Goal: Task Accomplishment & Management: Manage account settings

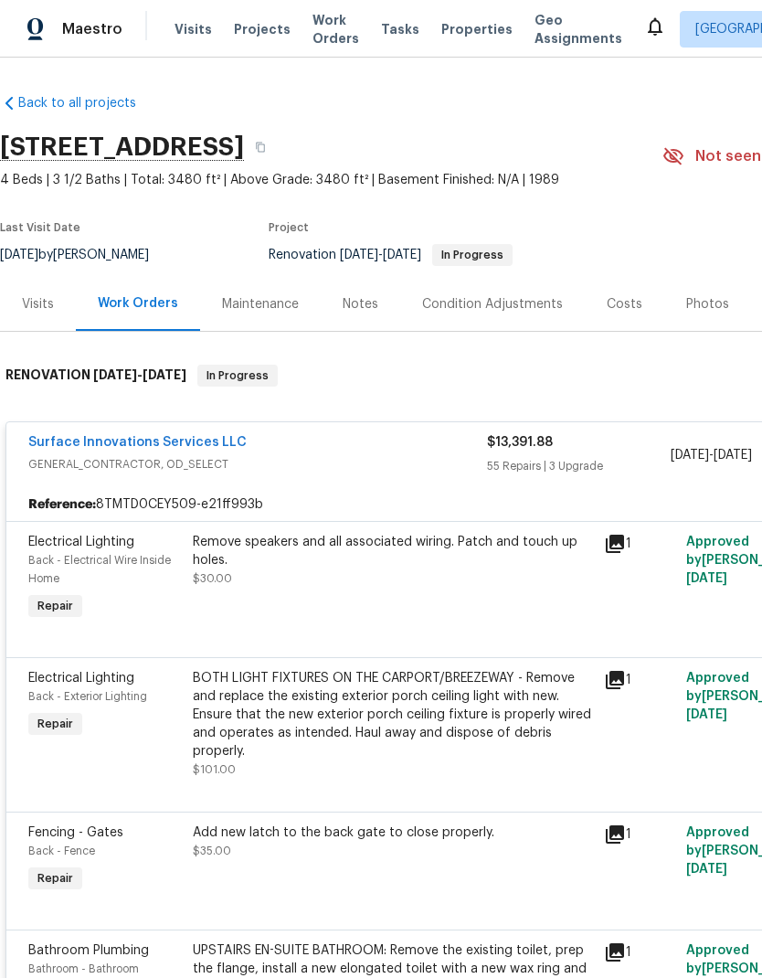
click at [37, 300] on div "Visits" at bounding box center [38, 304] width 32 height 18
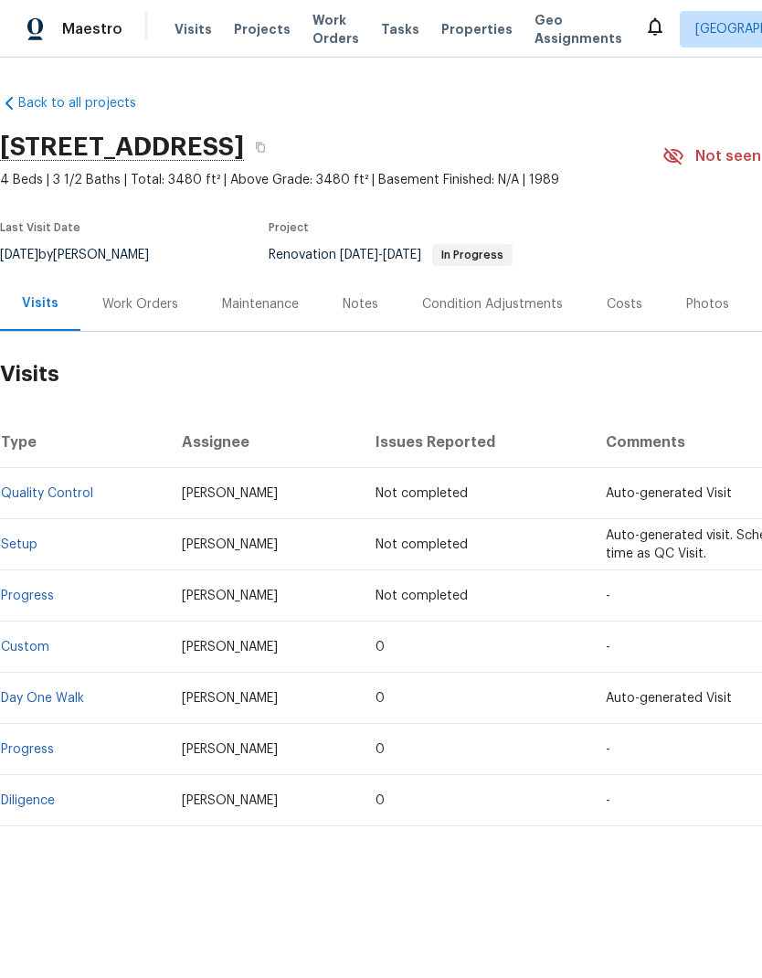
click at [146, 300] on div "Work Orders" at bounding box center [140, 304] width 76 height 18
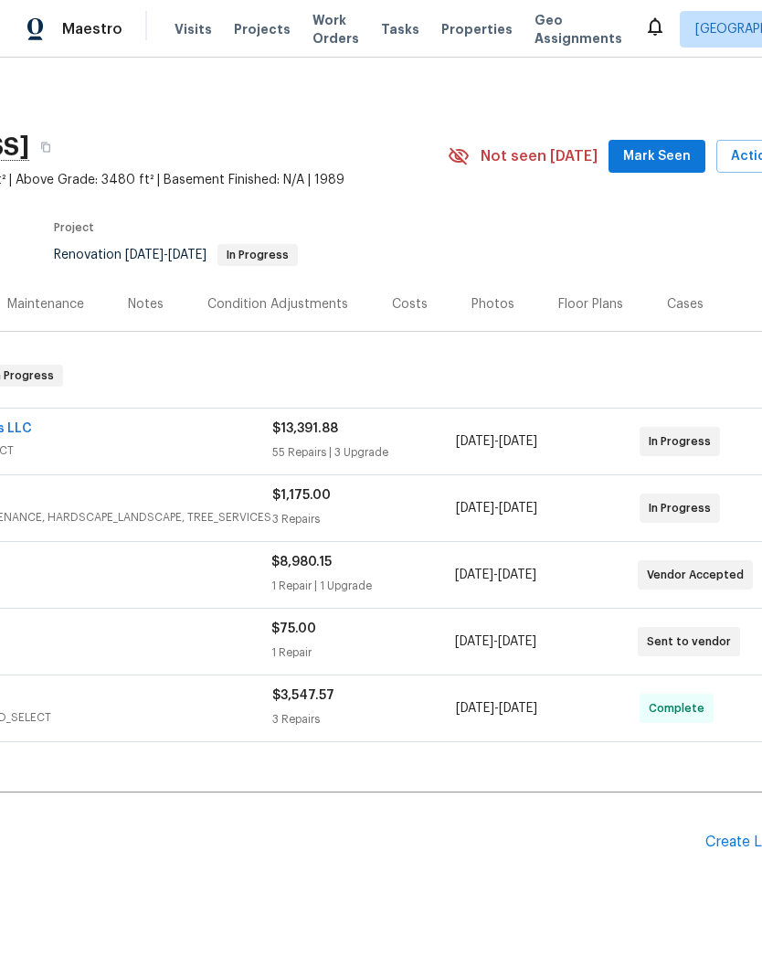
scroll to position [0, 258]
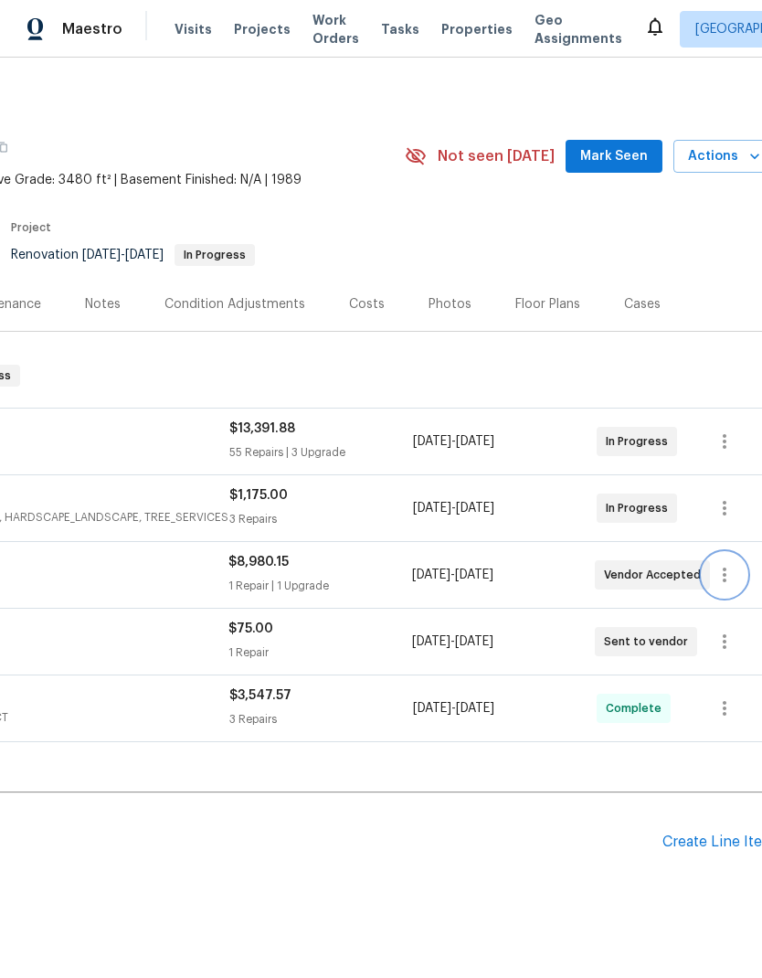
click at [727, 577] on icon "button" at bounding box center [725, 575] width 22 height 22
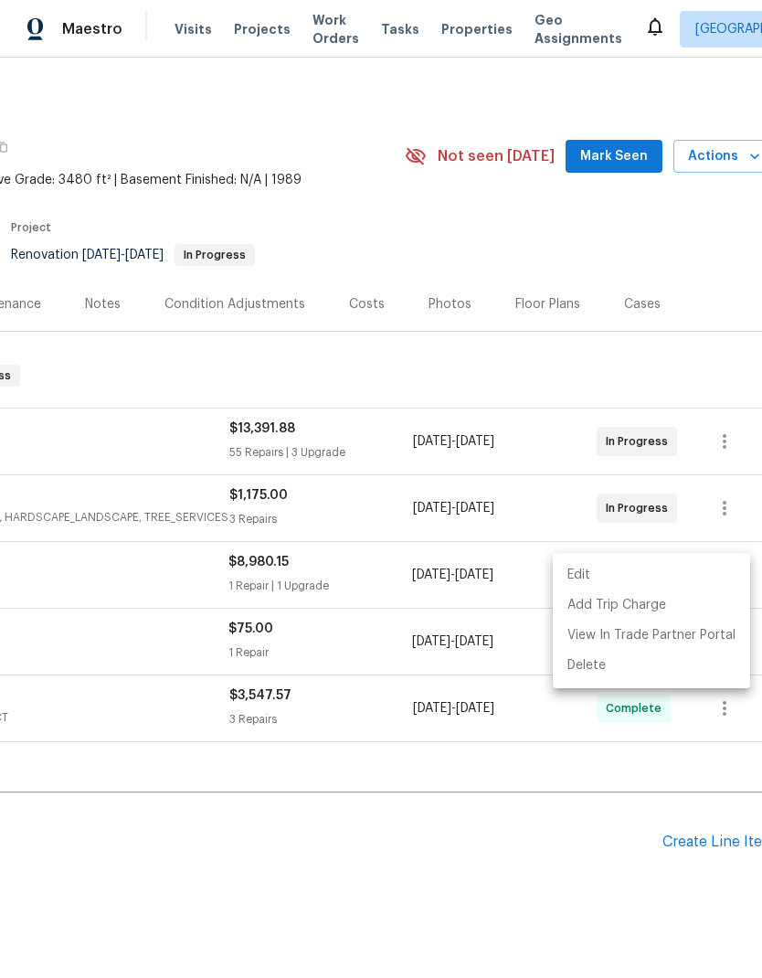
click at [621, 572] on li "Edit" at bounding box center [651, 575] width 197 height 30
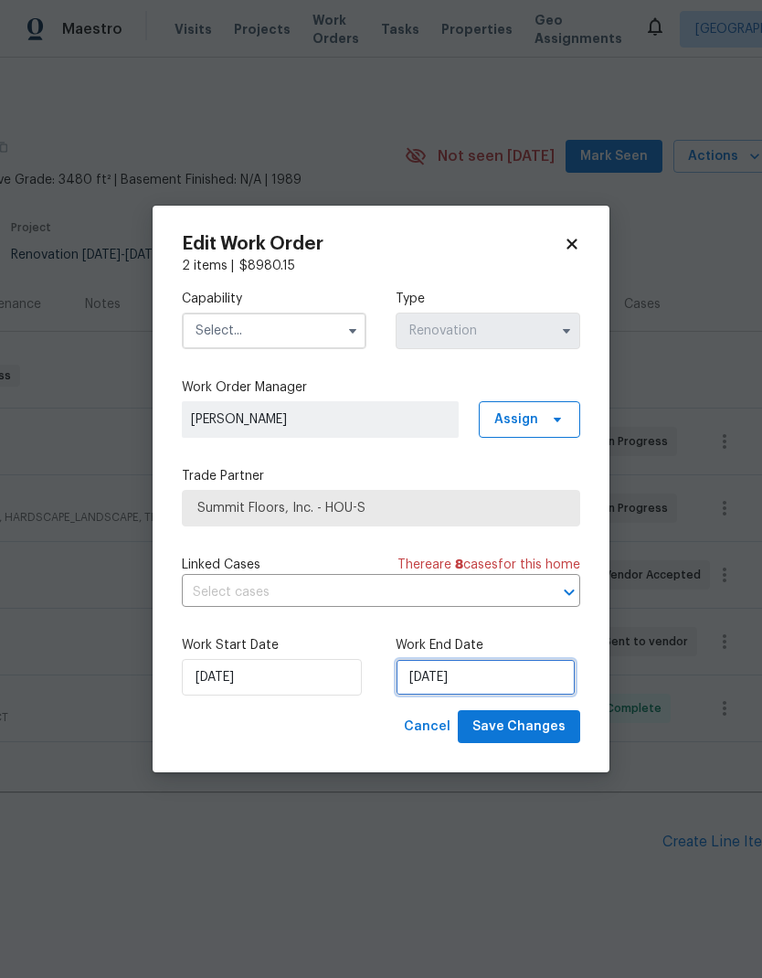
click at [491, 672] on input "8/30/2025" at bounding box center [486, 677] width 180 height 37
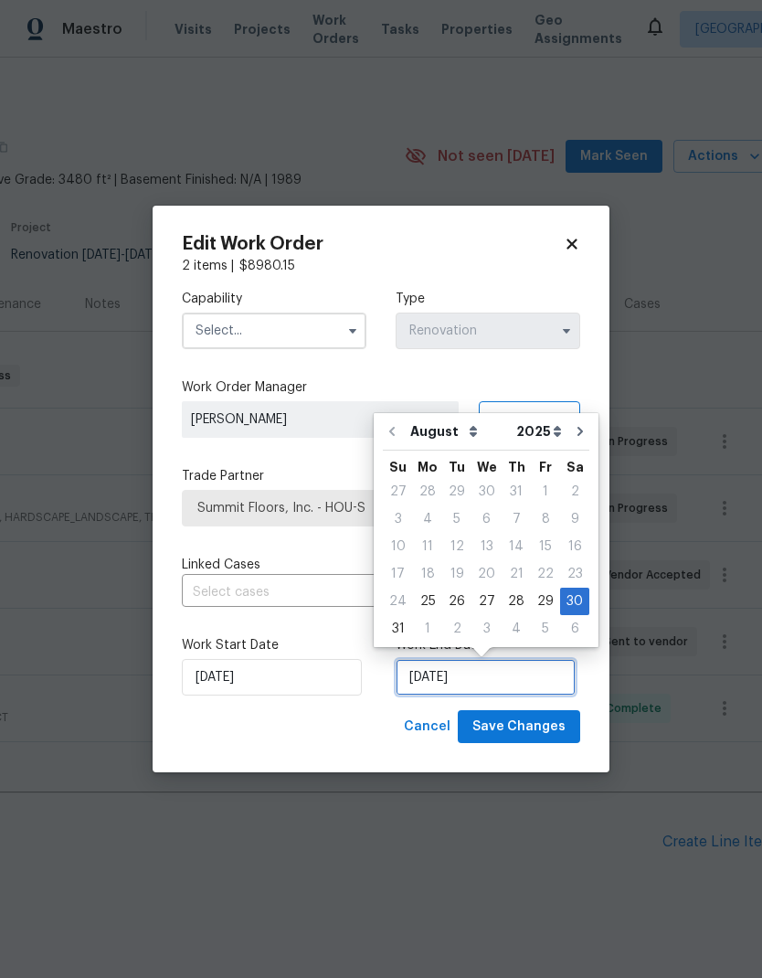
scroll to position [14, 0]
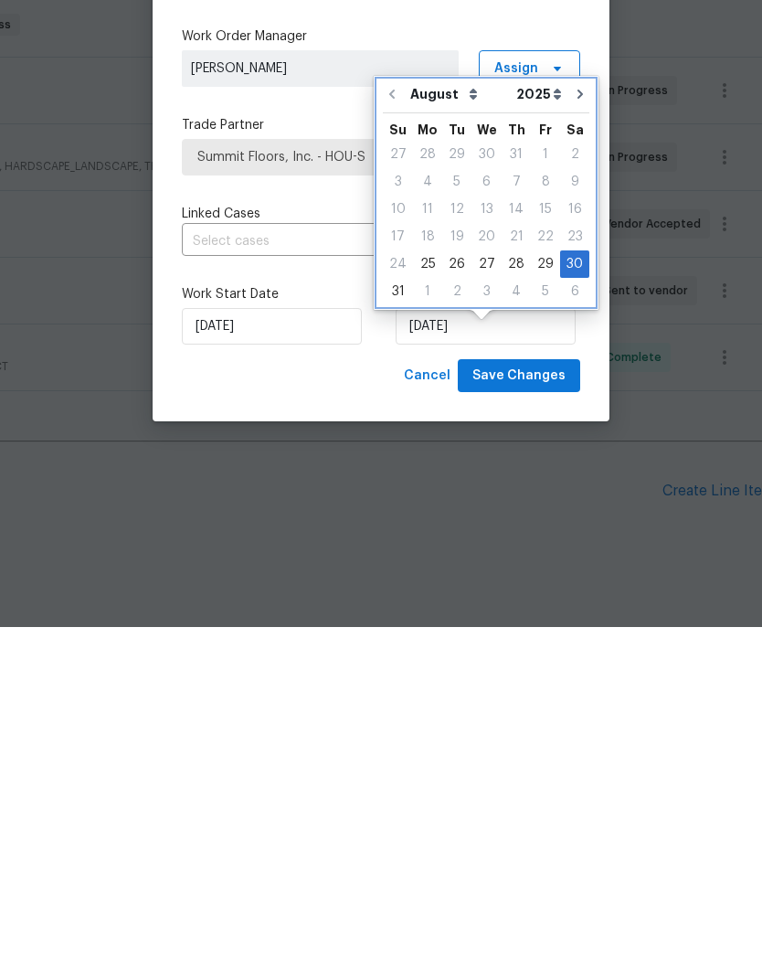
click at [577, 464] on div "Sa" at bounding box center [574, 477] width 29 height 27
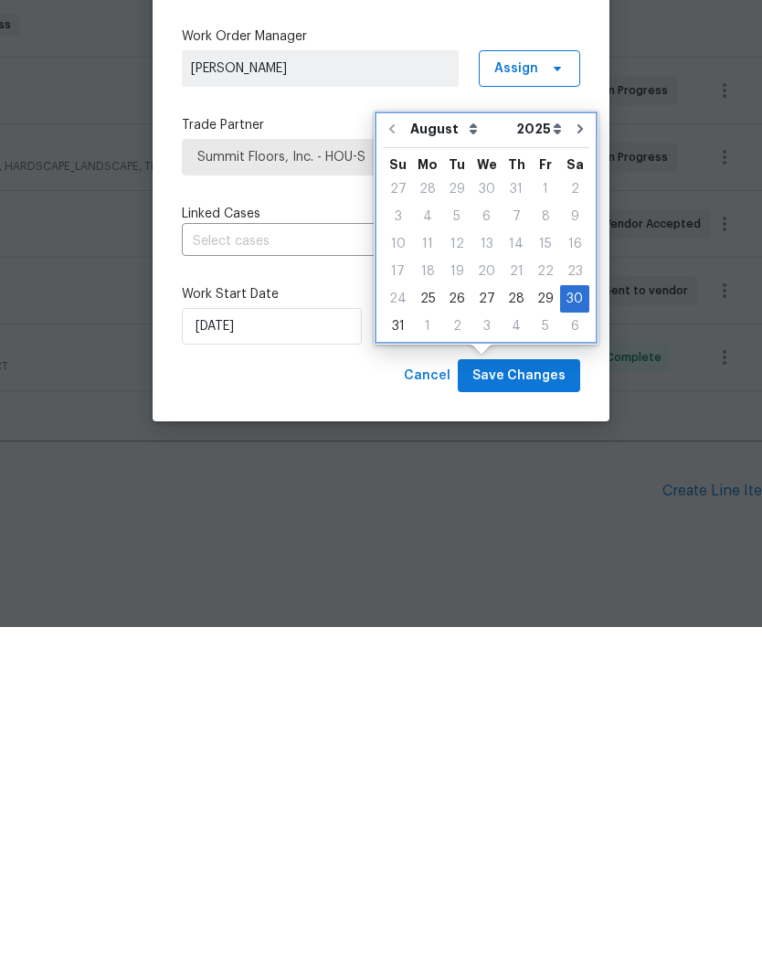
scroll to position [48, 0]
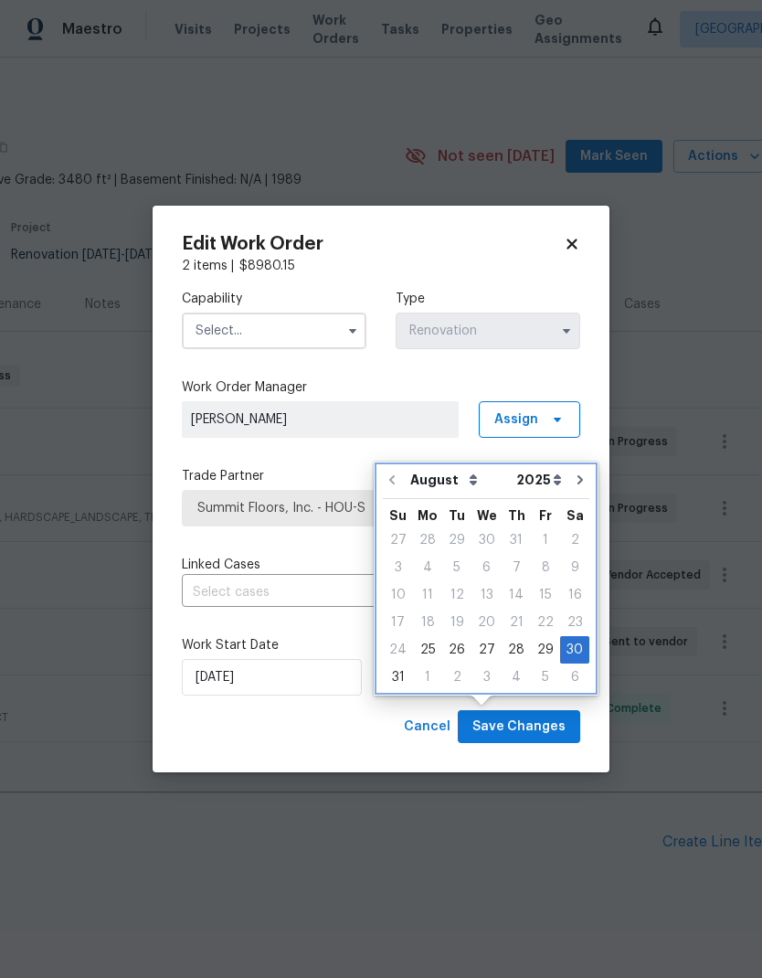
click at [573, 472] on icon "Go to next month" at bounding box center [580, 479] width 15 height 15
type input "9/30/2025"
select select "8"
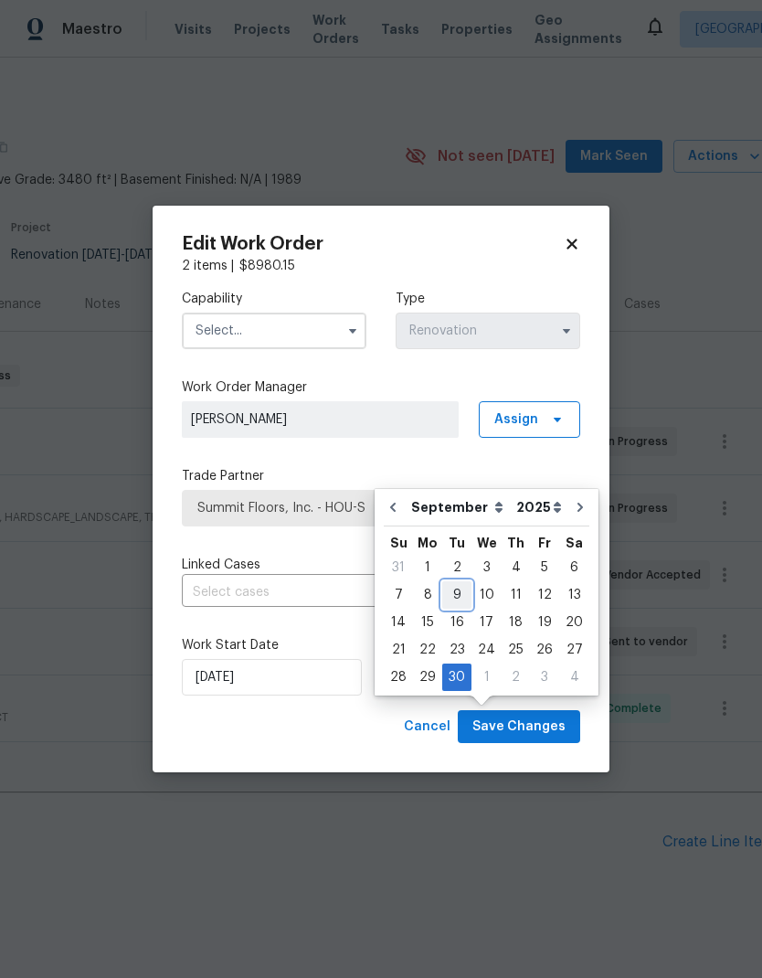
click at [456, 582] on div "9" at bounding box center [456, 595] width 29 height 26
type input "[DATE]"
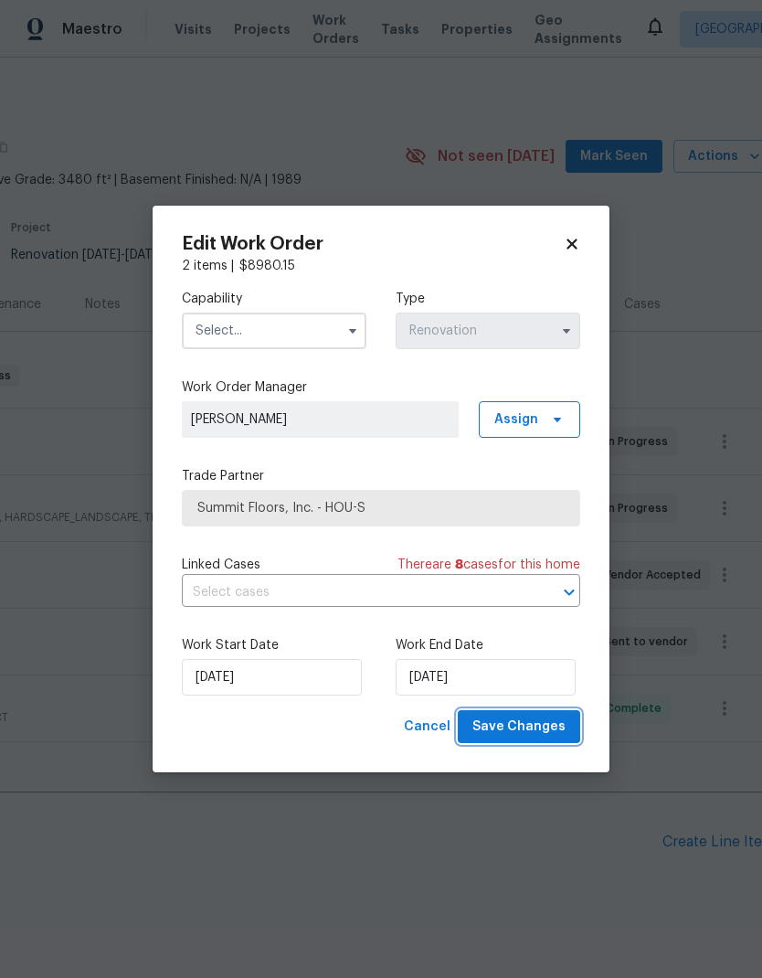
click at [524, 726] on span "Save Changes" at bounding box center [518, 727] width 93 height 23
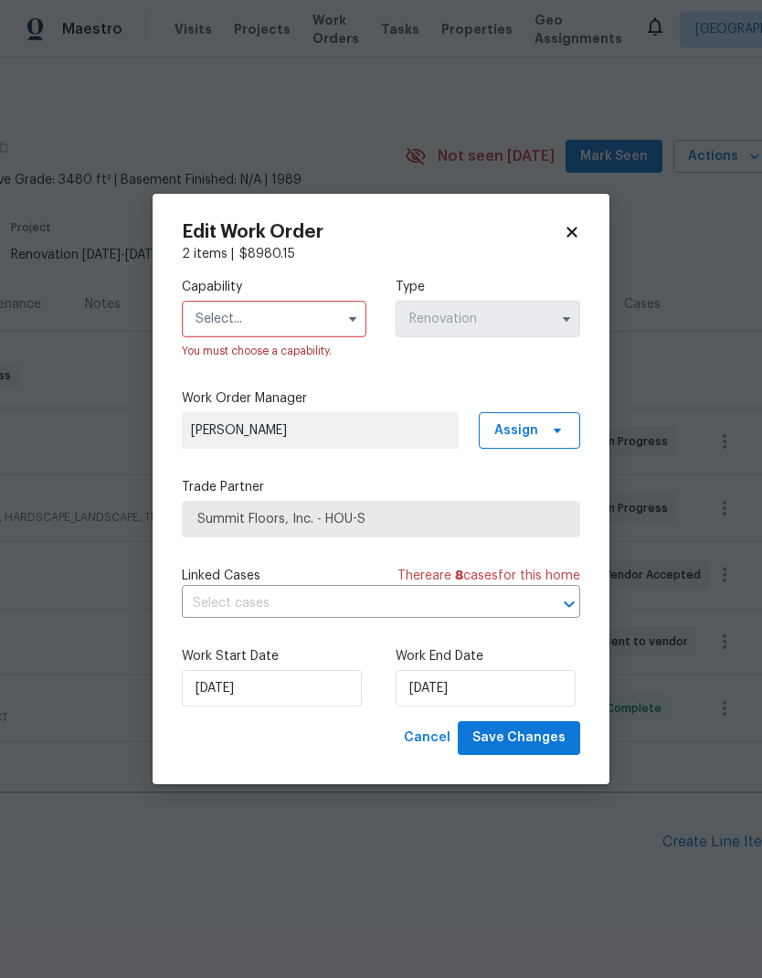
click at [262, 320] on input "text" at bounding box center [274, 319] width 185 height 37
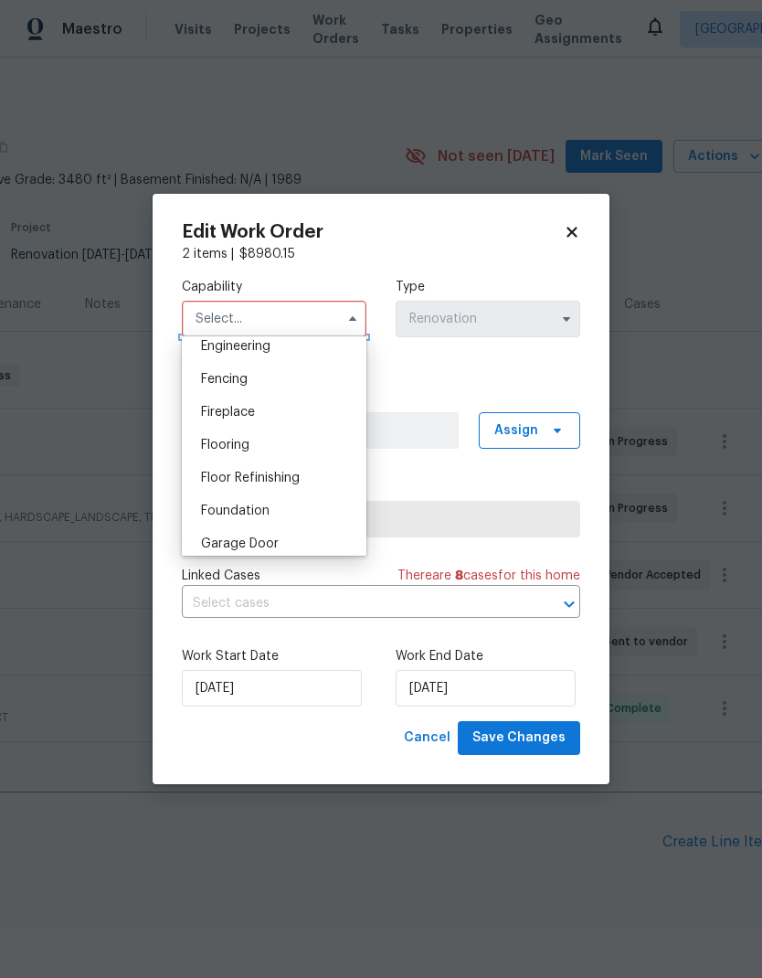
scroll to position [630, 0]
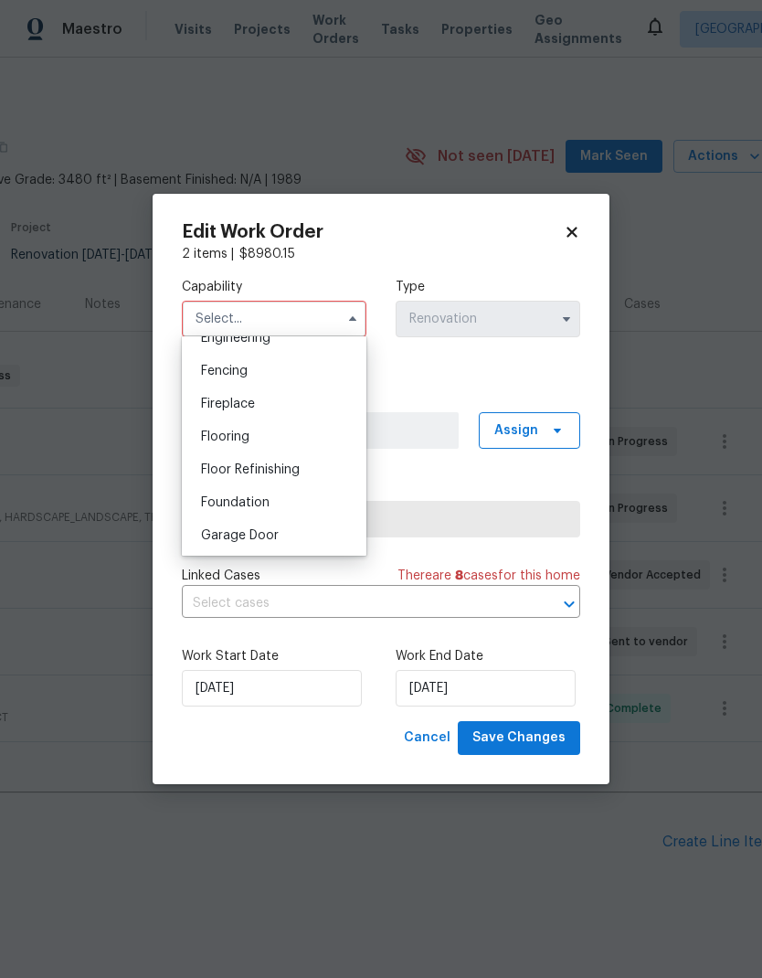
click at [281, 439] on div "Flooring" at bounding box center [273, 436] width 175 height 33
type input "Flooring"
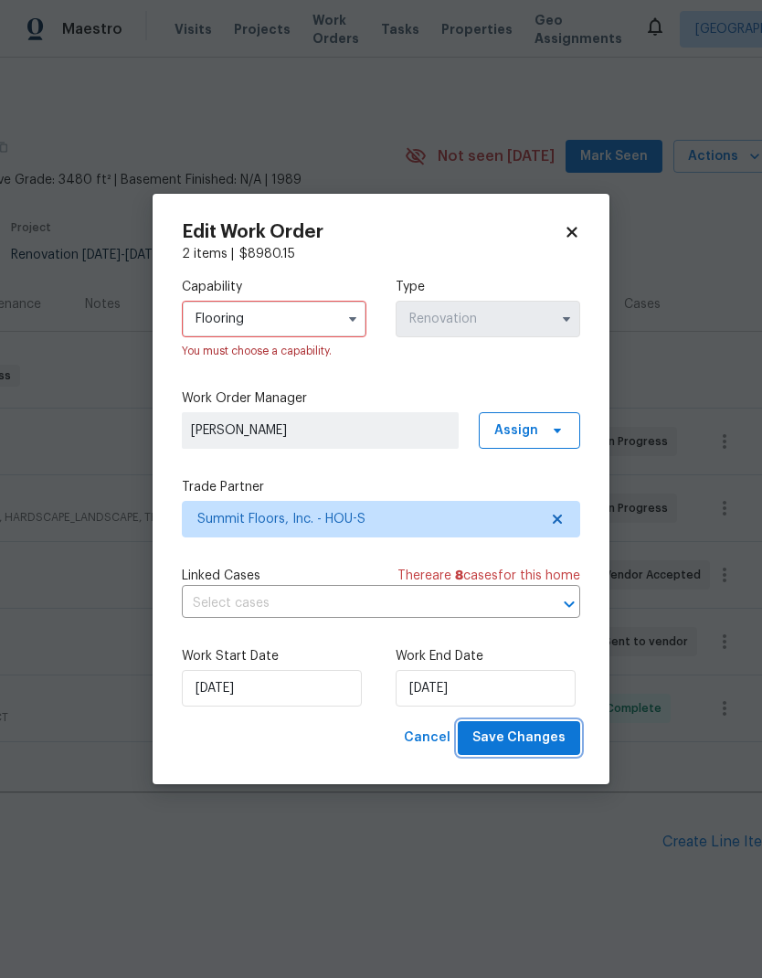
click at [540, 747] on span "Save Changes" at bounding box center [518, 737] width 93 height 23
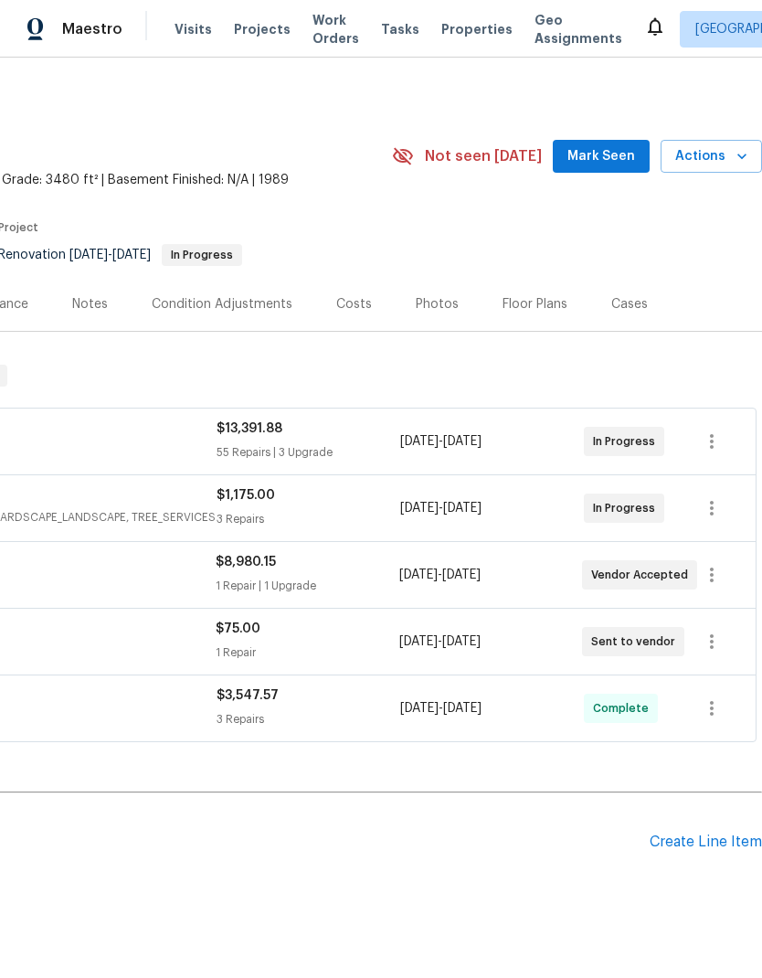
scroll to position [0, 270]
click at [714, 430] on icon "button" at bounding box center [712, 441] width 22 height 22
click at [625, 391] on li "Edit" at bounding box center [651, 393] width 197 height 30
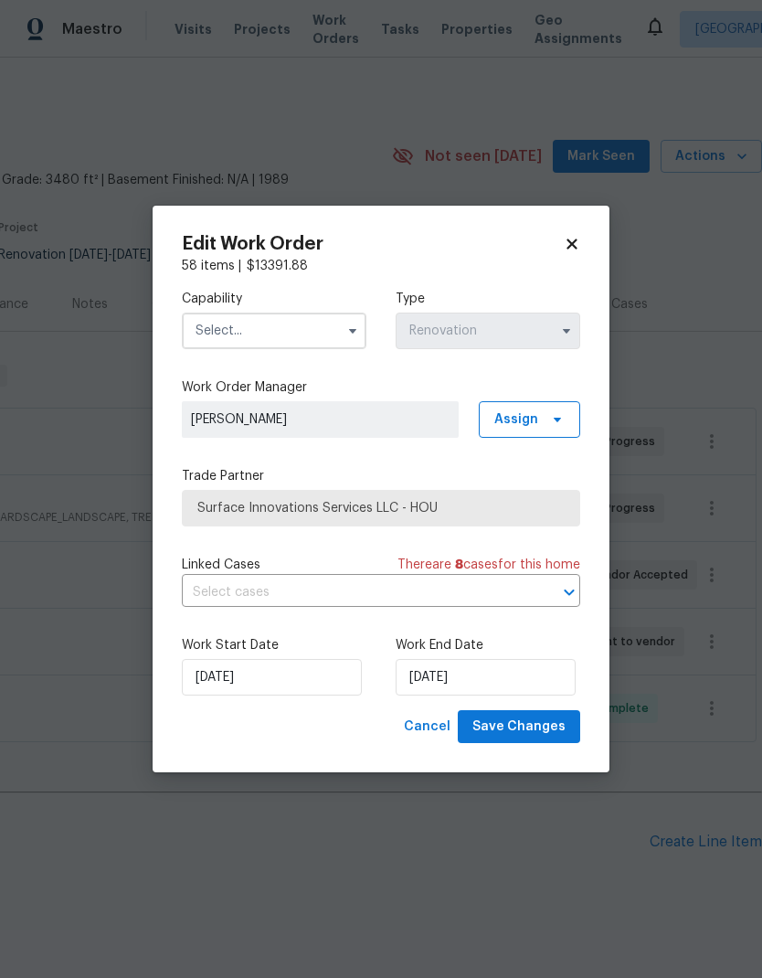
click at [286, 328] on input "text" at bounding box center [274, 331] width 185 height 37
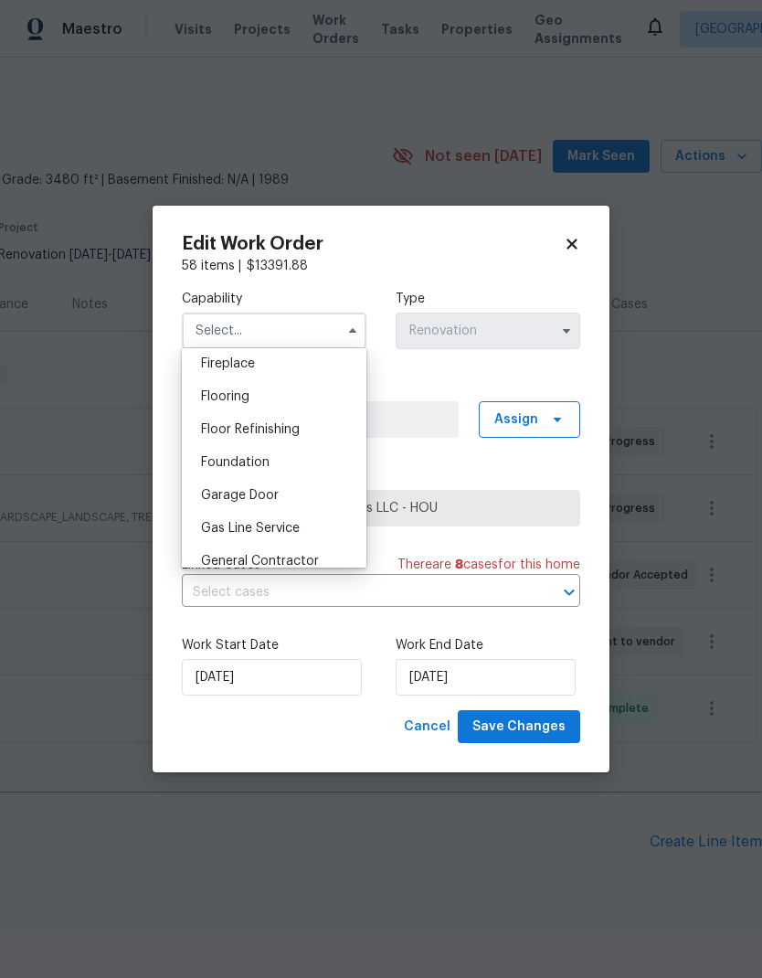
scroll to position [695, 0]
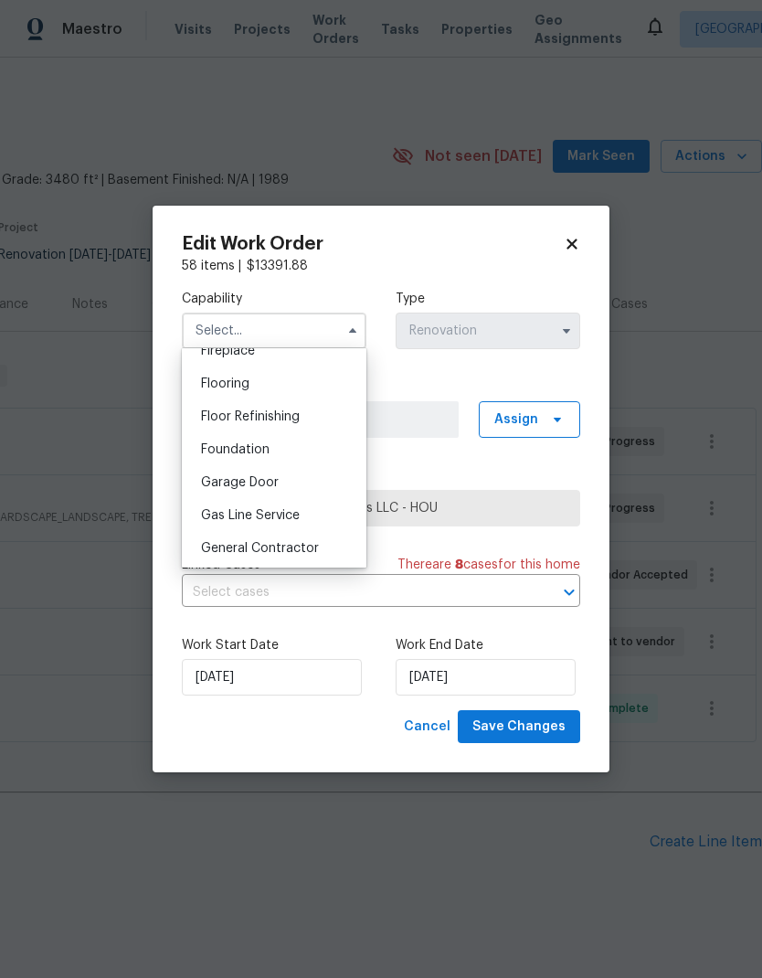
click at [310, 546] on span "General Contractor" at bounding box center [260, 548] width 118 height 13
type input "General Contractor"
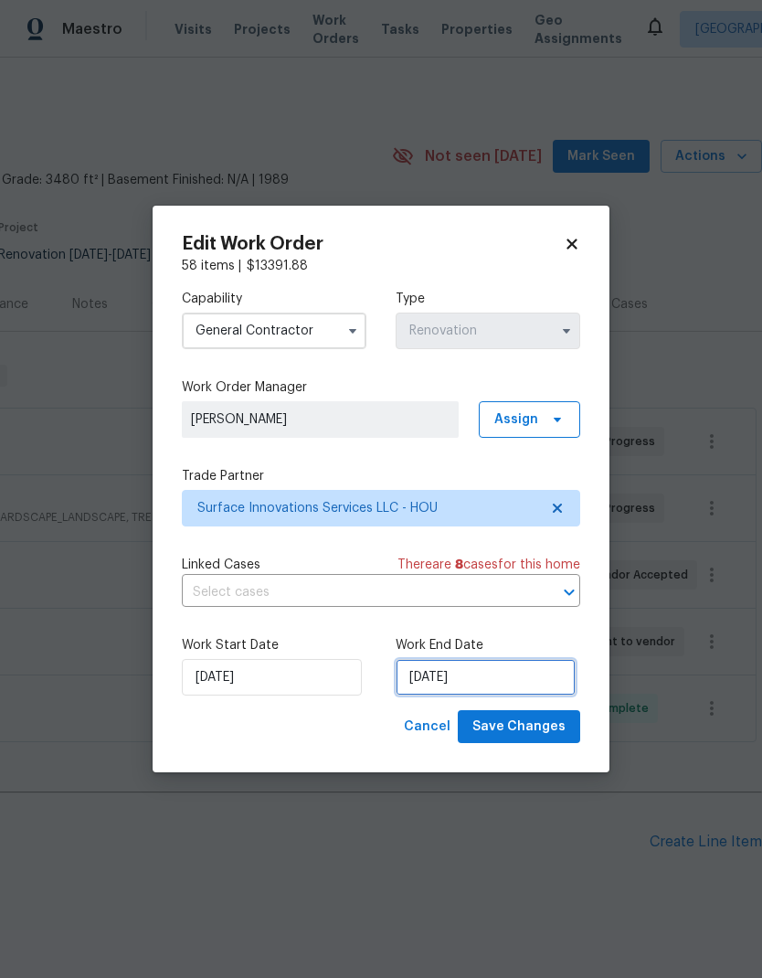
click at [519, 679] on input "[DATE]" at bounding box center [486, 677] width 180 height 37
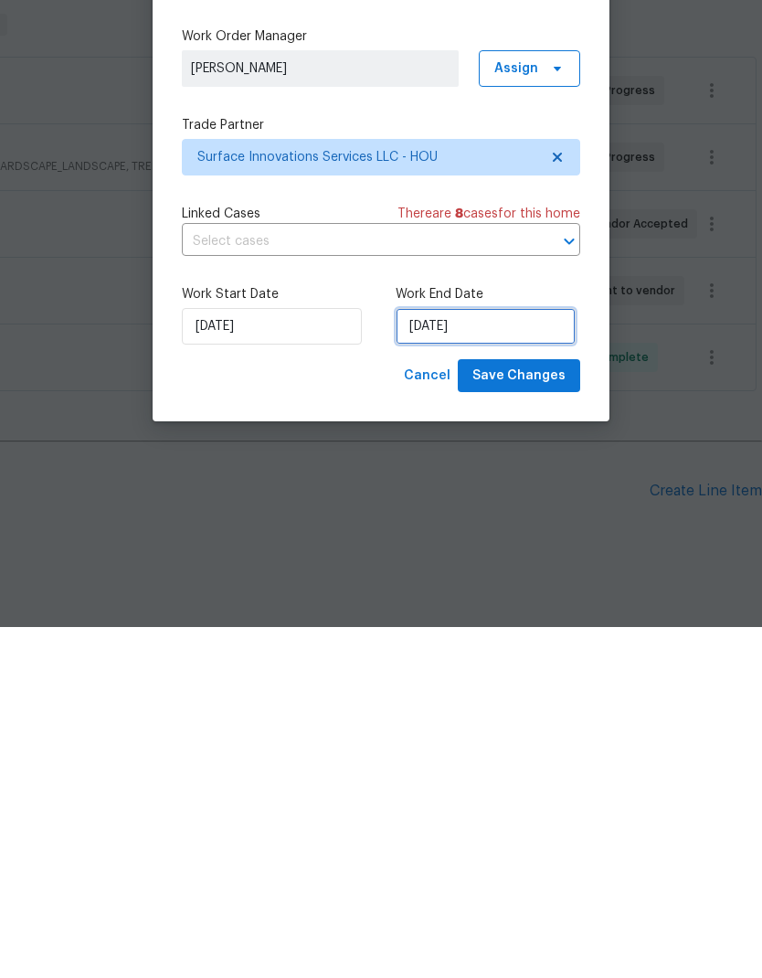
select select "8"
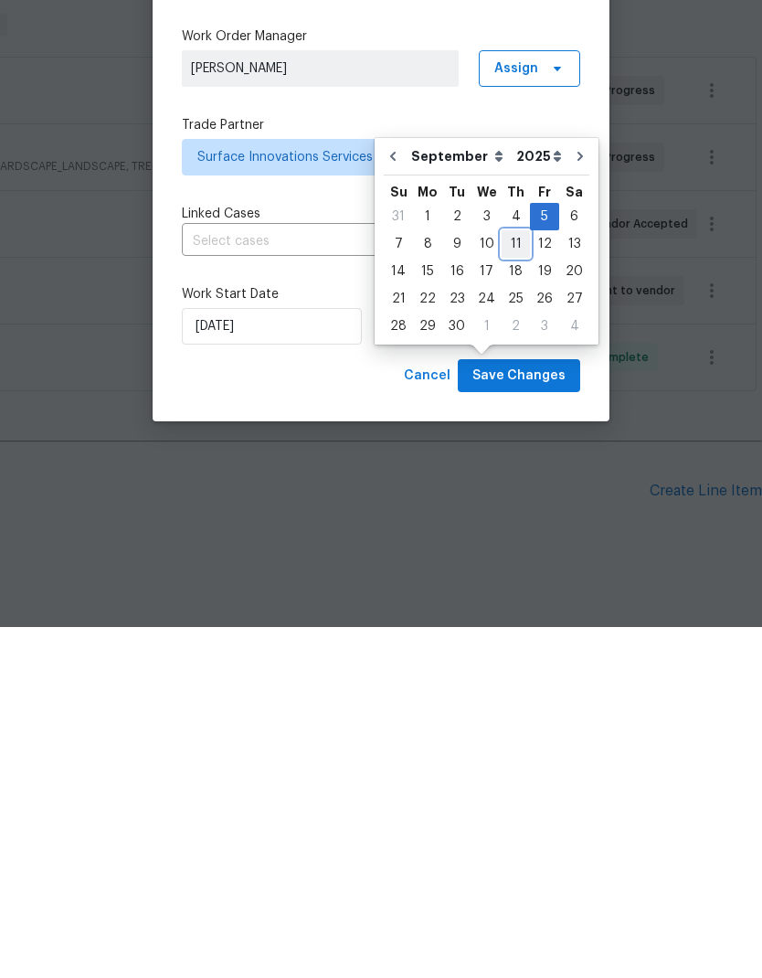
click at [502, 582] on div "11" at bounding box center [516, 595] width 28 height 26
type input "[DATE]"
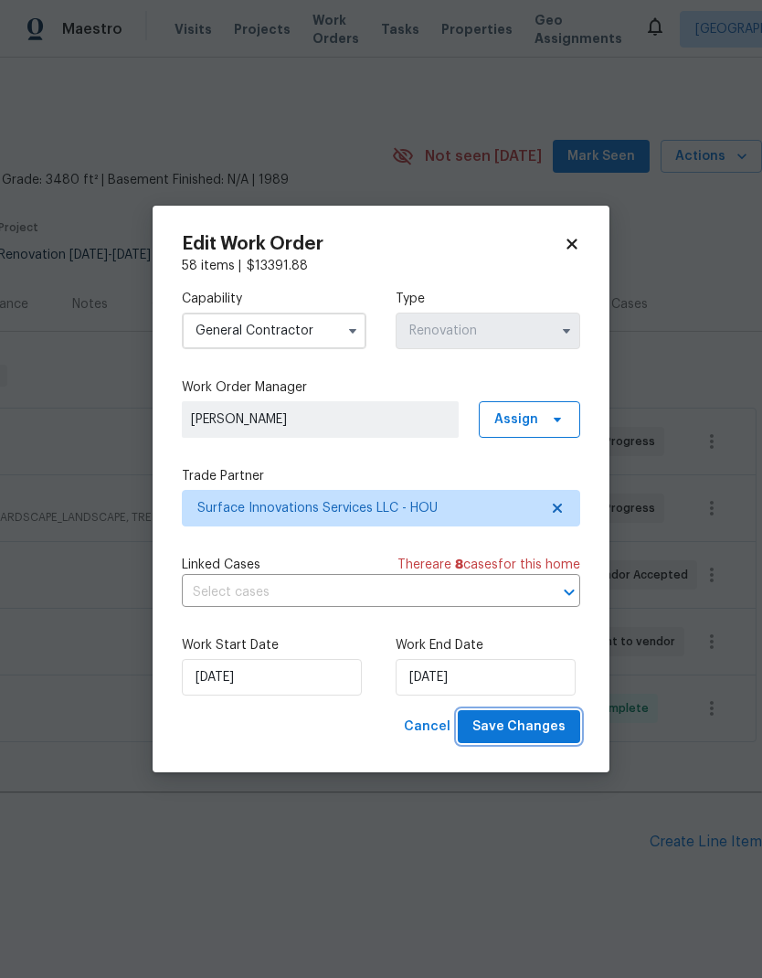
click at [522, 726] on span "Save Changes" at bounding box center [518, 727] width 93 height 23
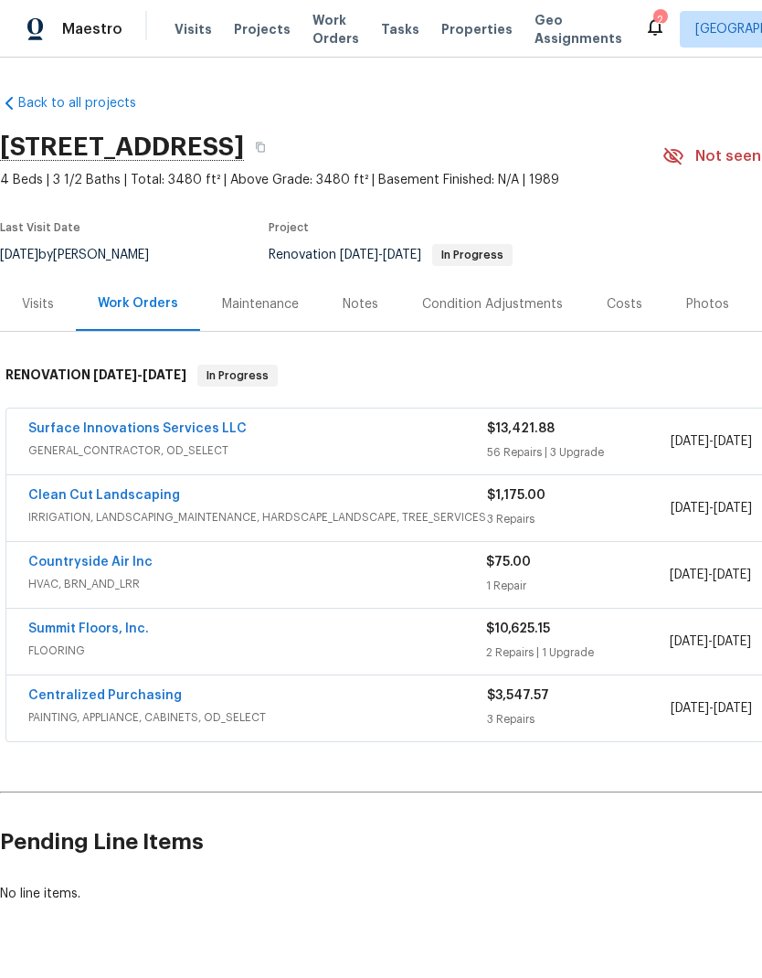
click at [101, 561] on link "Countryside Air Inc" at bounding box center [90, 562] width 124 height 13
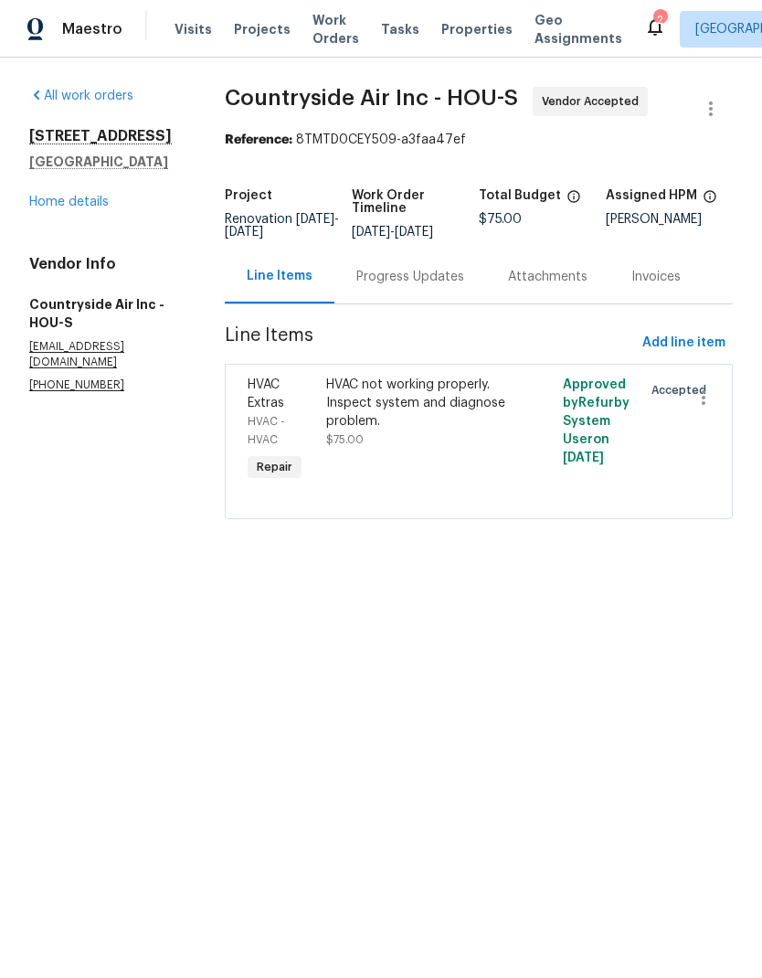
click at [408, 286] on div "Progress Updates" at bounding box center [410, 277] width 108 height 18
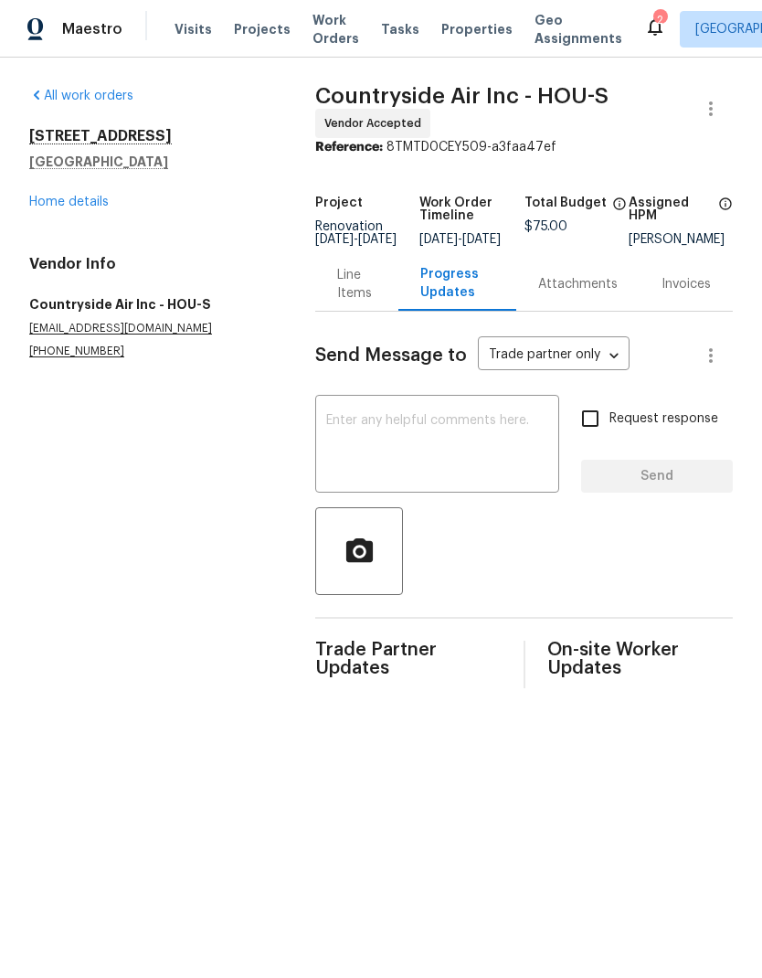
click at [413, 453] on textarea at bounding box center [437, 446] width 222 height 64
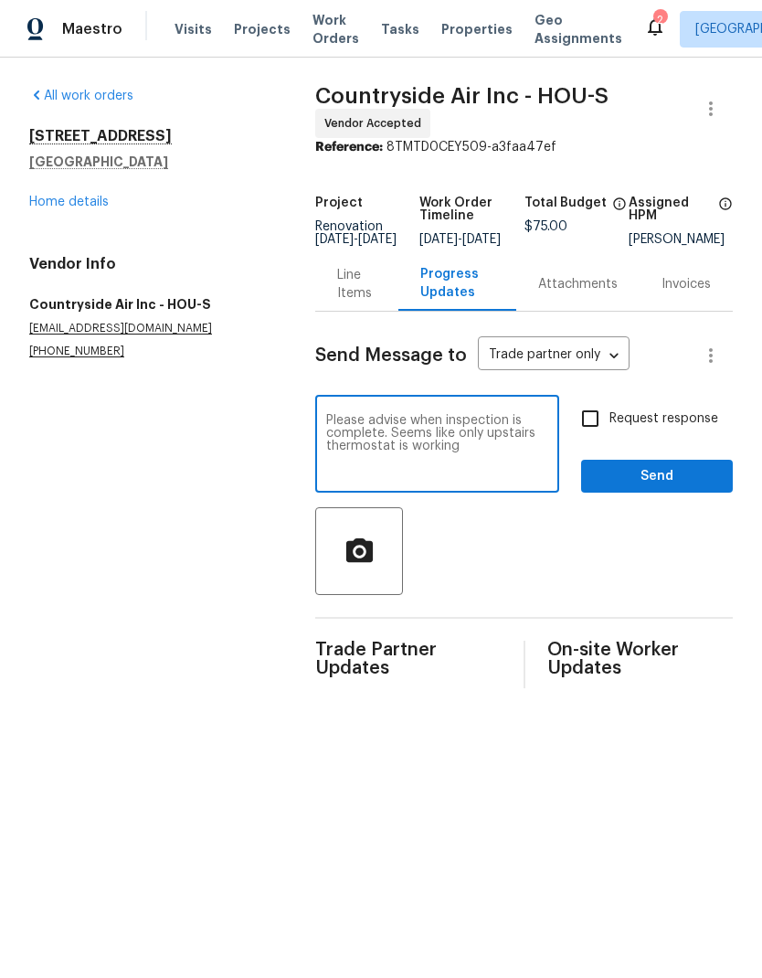
type textarea "Please advise when inspection is complete. Seems like only upstairs thermostat …"
click at [594, 430] on input "Request response" at bounding box center [590, 418] width 38 height 38
checkbox input "true"
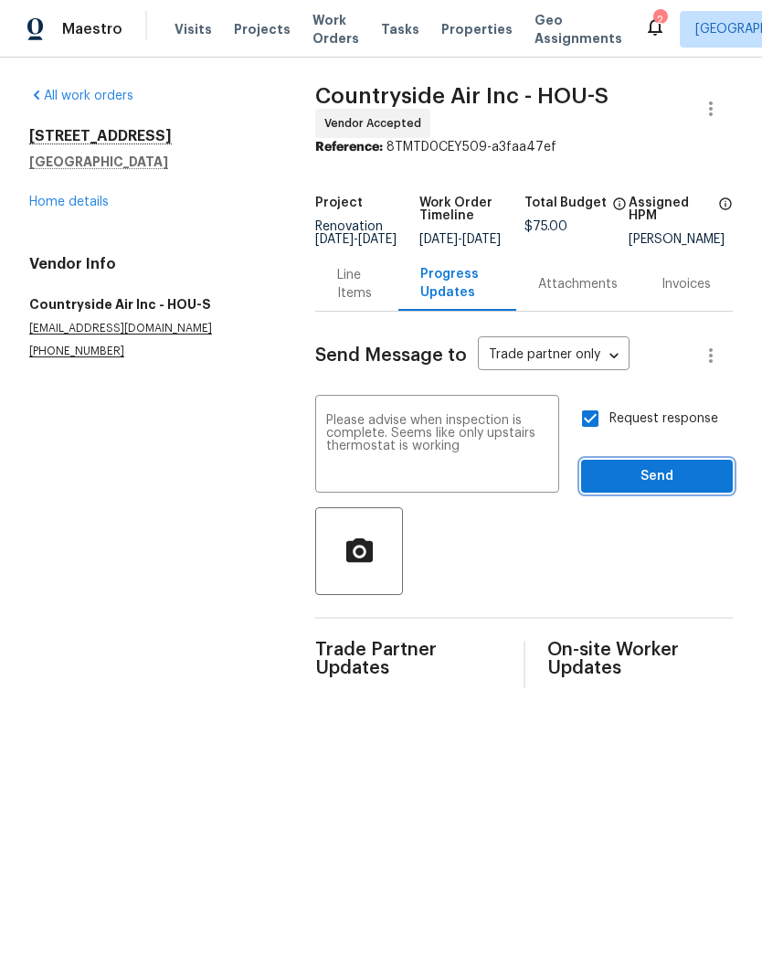
click at [656, 484] on span "Send" at bounding box center [657, 476] width 122 height 23
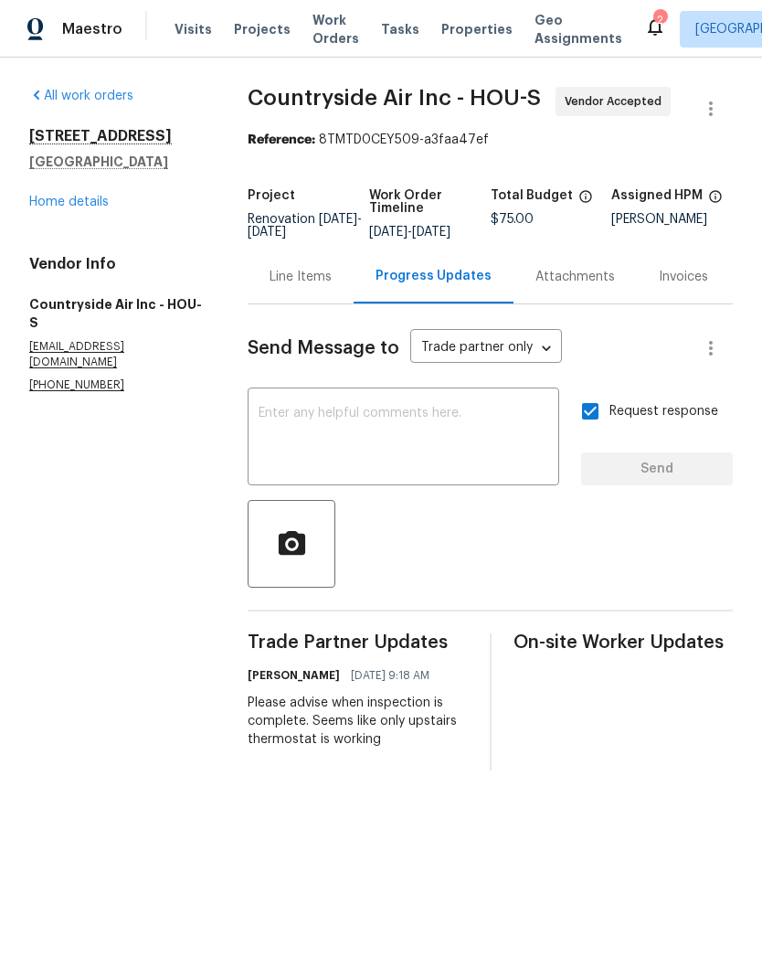
click at [48, 206] on link "Home details" at bounding box center [69, 202] width 80 height 13
